Goal: Task Accomplishment & Management: Manage account settings

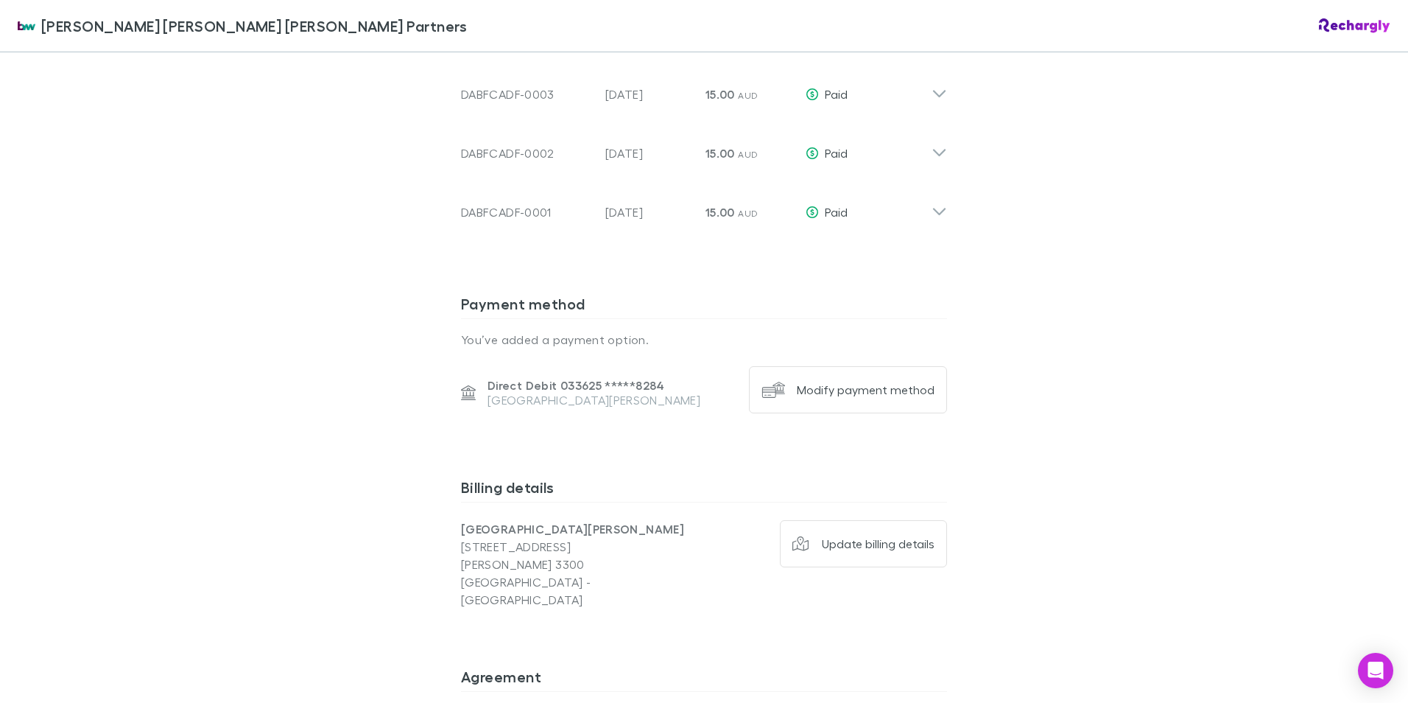
scroll to position [1399, 0]
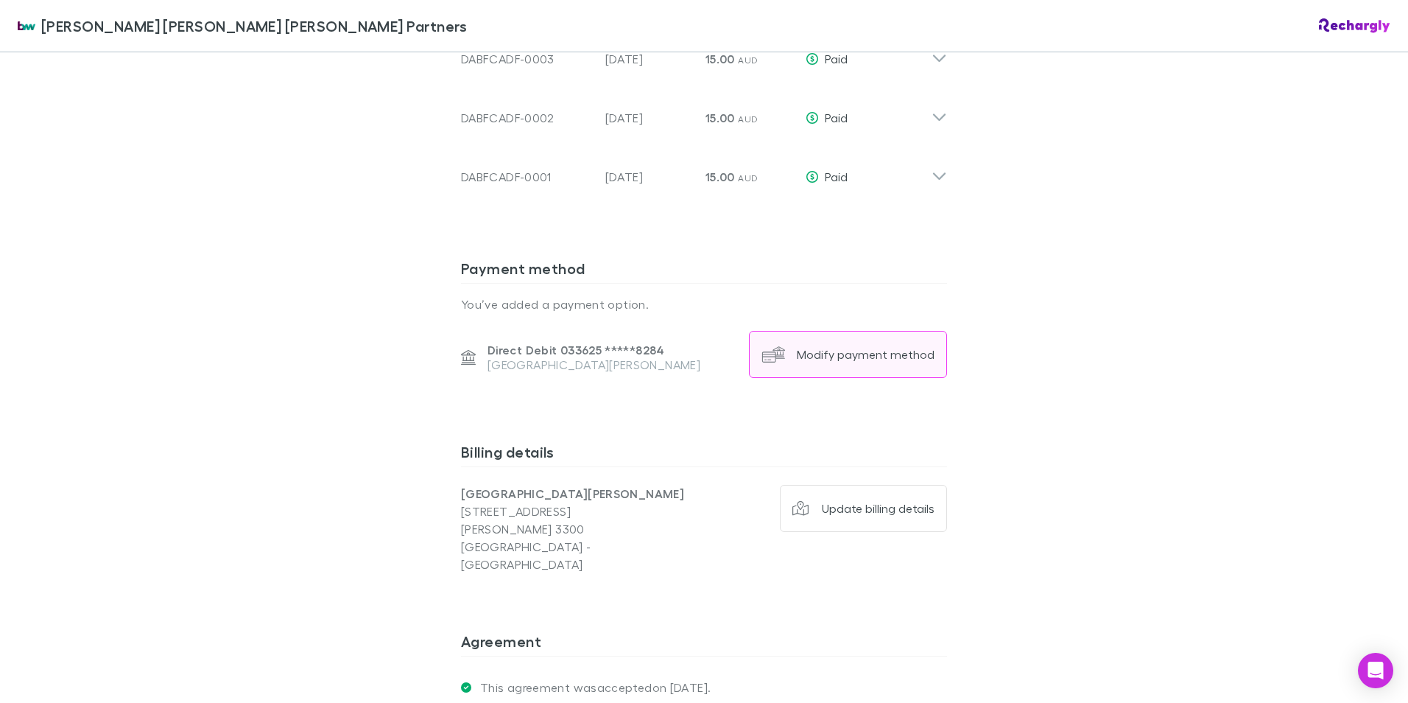
click at [848, 331] on button "Modify payment method" at bounding box center [848, 354] width 198 height 47
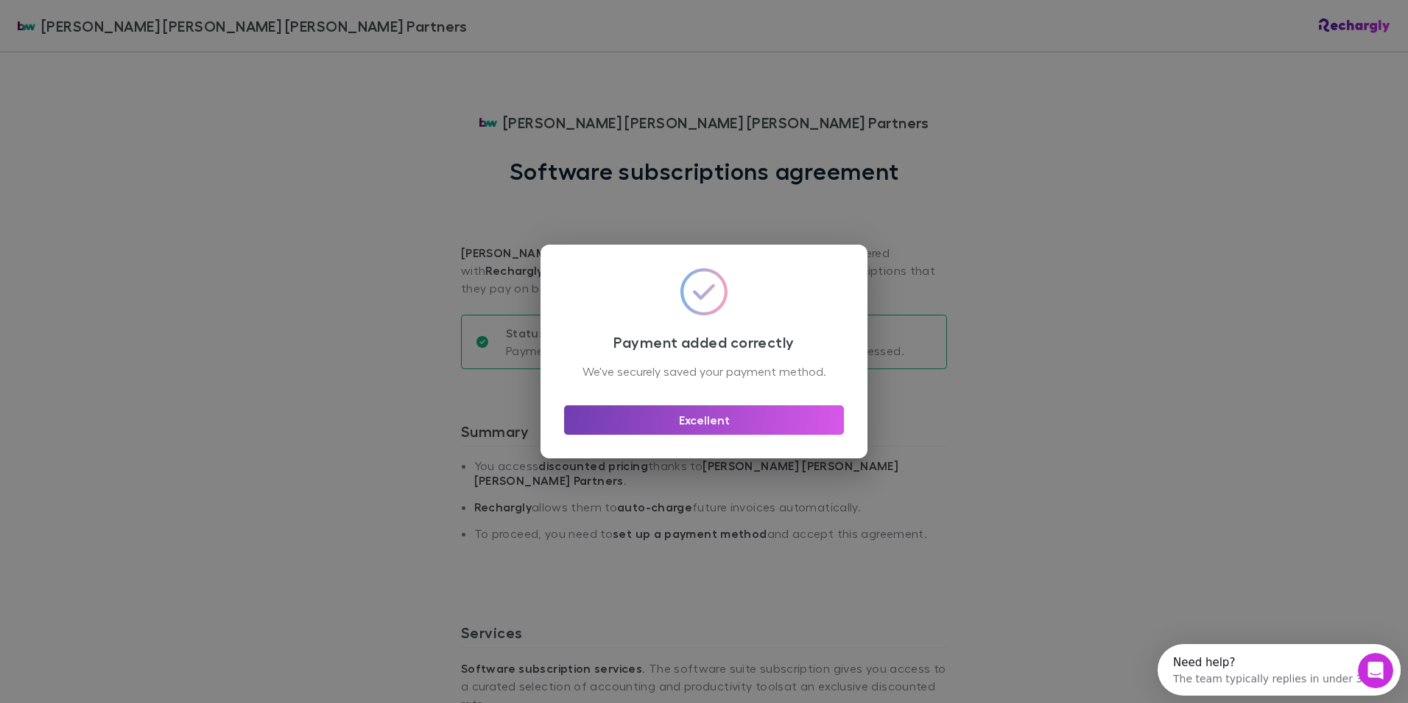
click at [739, 435] on button "Excellent" at bounding box center [704, 419] width 280 height 29
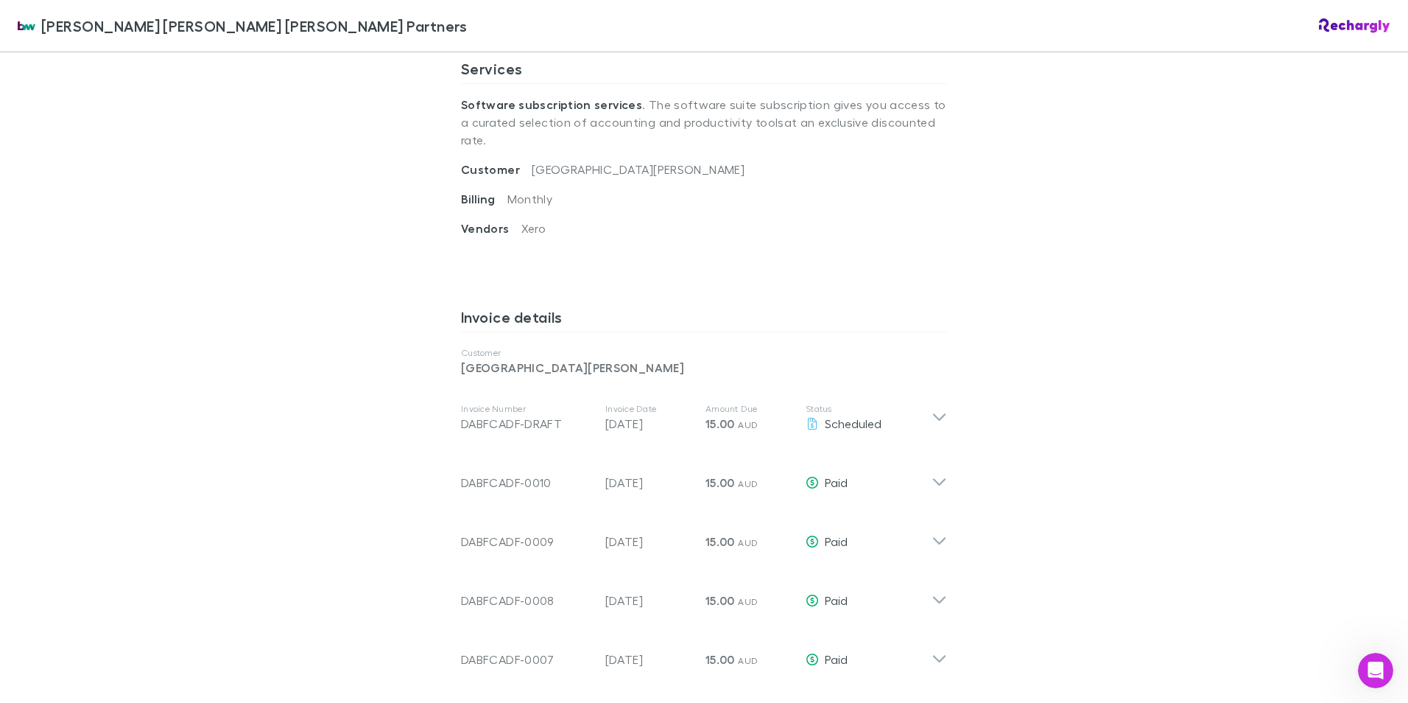
scroll to position [589, 0]
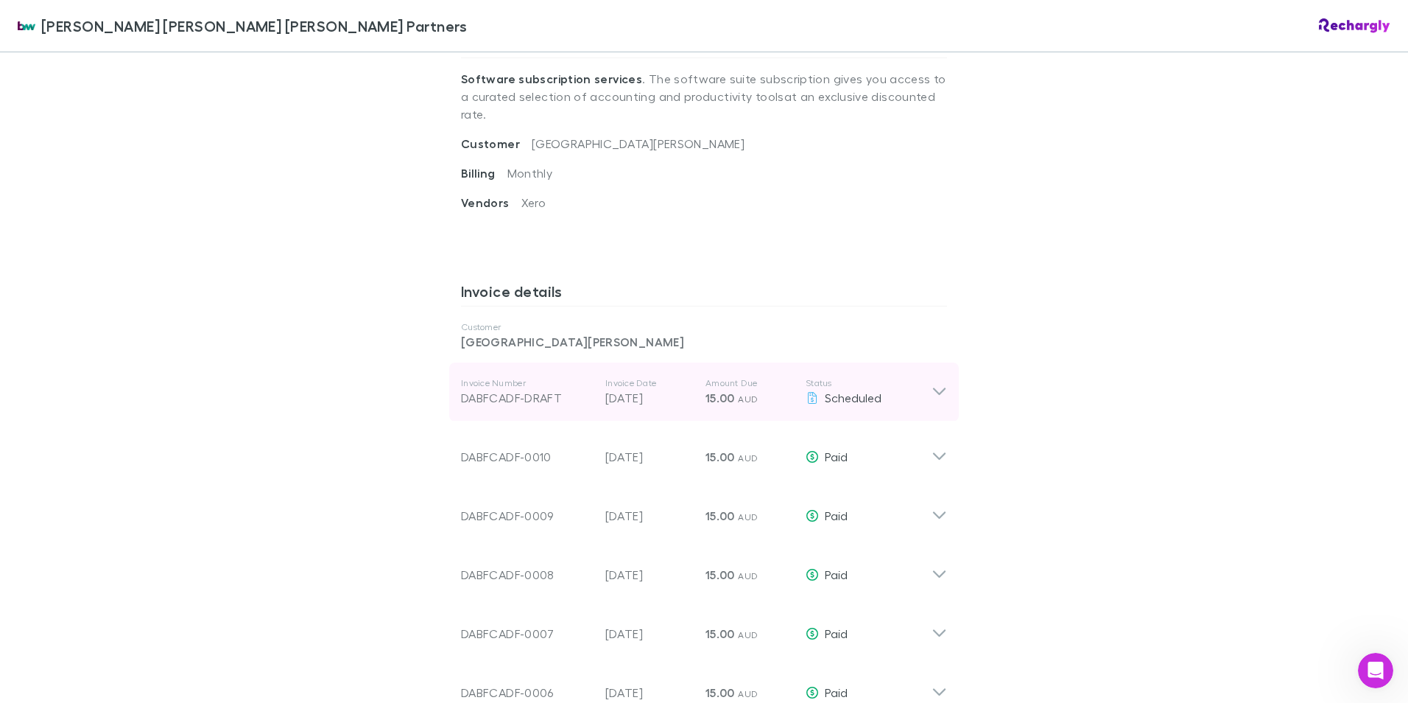
click at [936, 383] on icon at bounding box center [939, 392] width 15 height 18
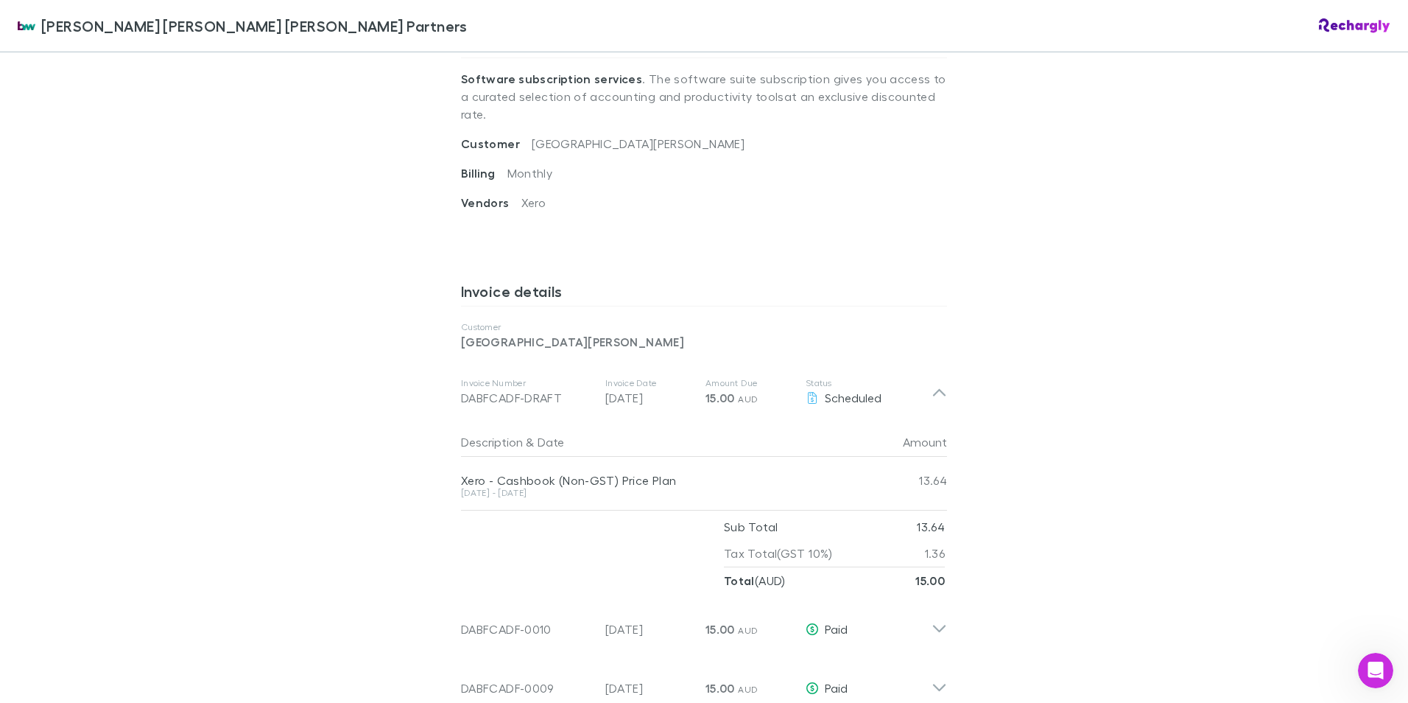
click at [1031, 390] on div "Brewster Walsh Waters Partners Brewster Walsh Waters Partners Software subscrip…" at bounding box center [704, 351] width 1408 height 703
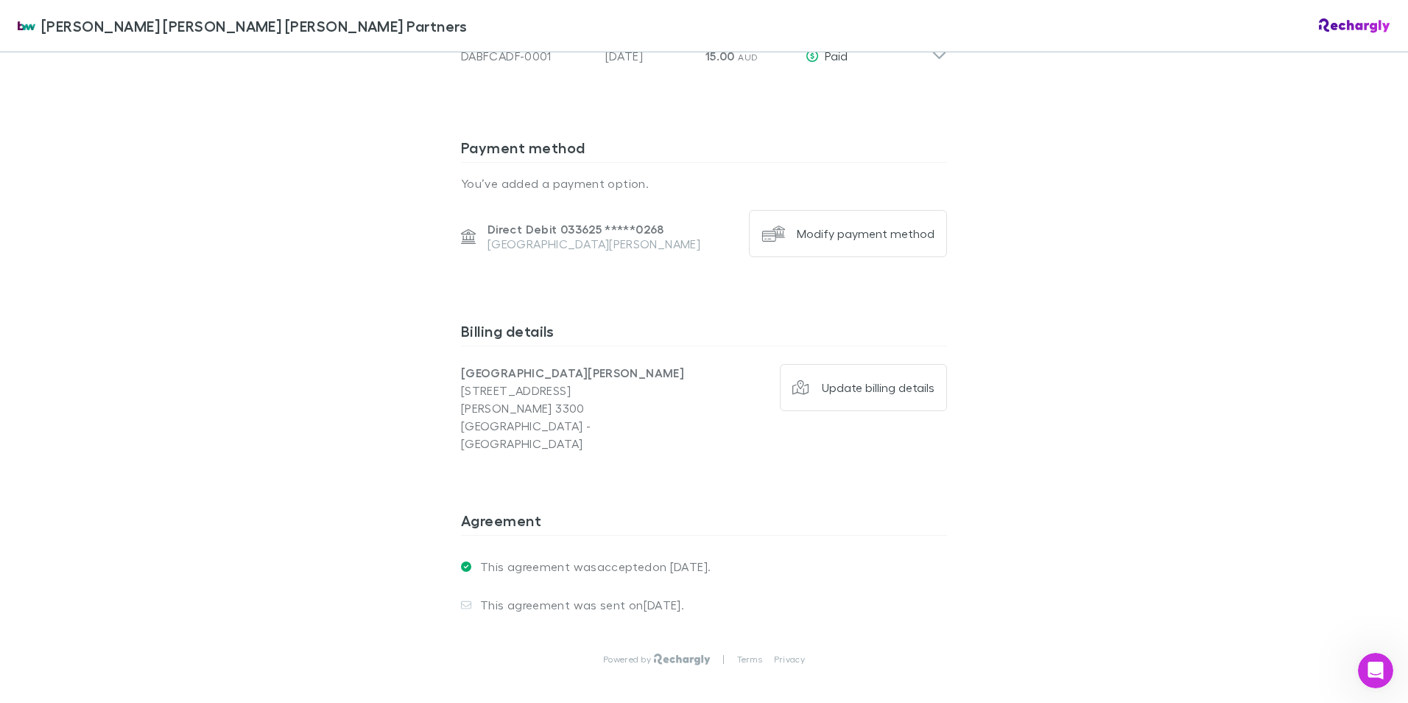
scroll to position [1694, 0]
